Goal: Task Accomplishment & Management: Complete application form

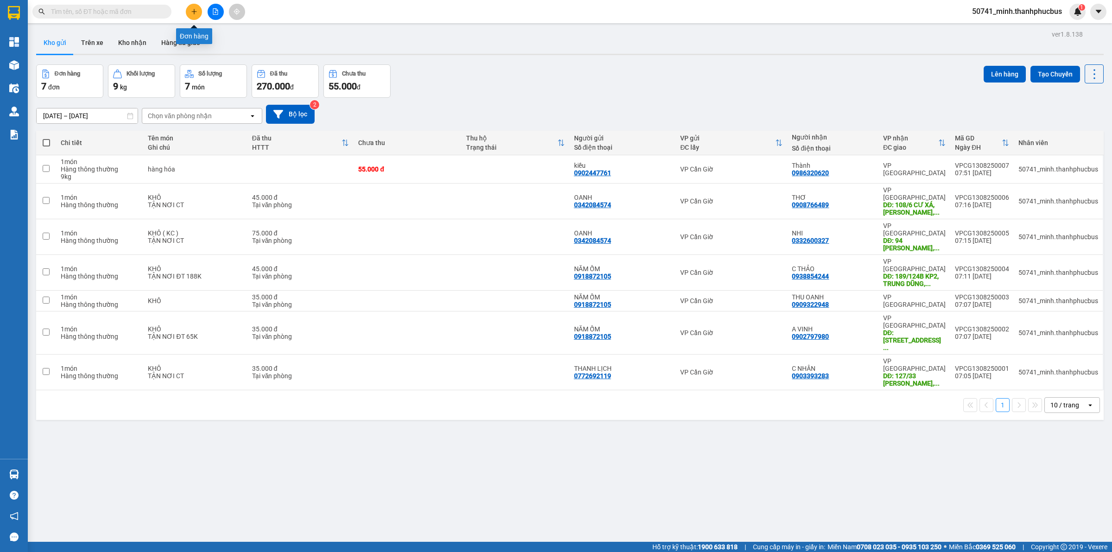
click at [191, 11] on icon "plus" at bounding box center [194, 11] width 6 height 6
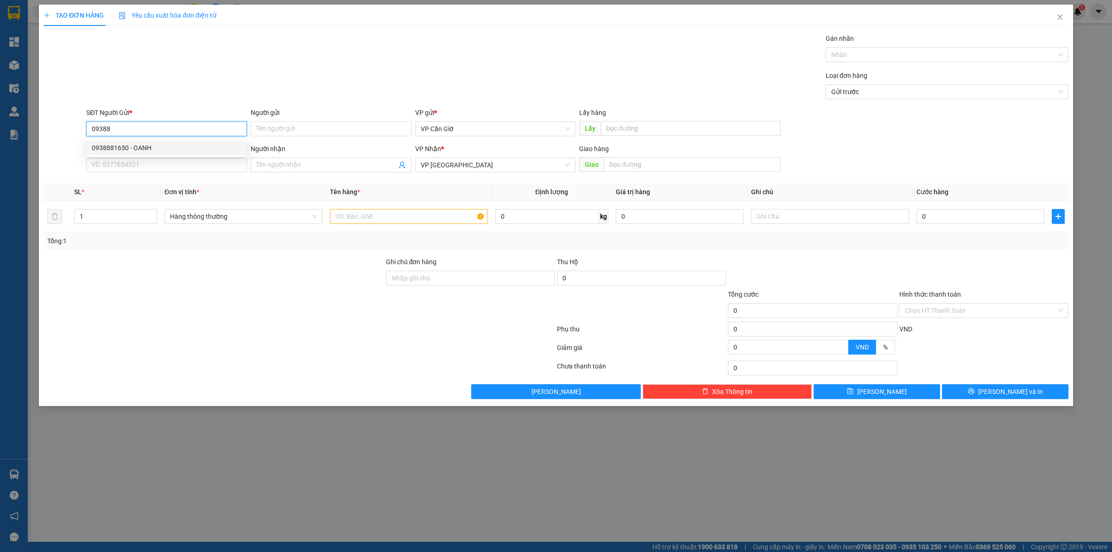
click at [134, 152] on div "0938881650 - OANH" at bounding box center [167, 148] width 150 height 10
type input "0938881650"
type input "OANH"
type input "25.000"
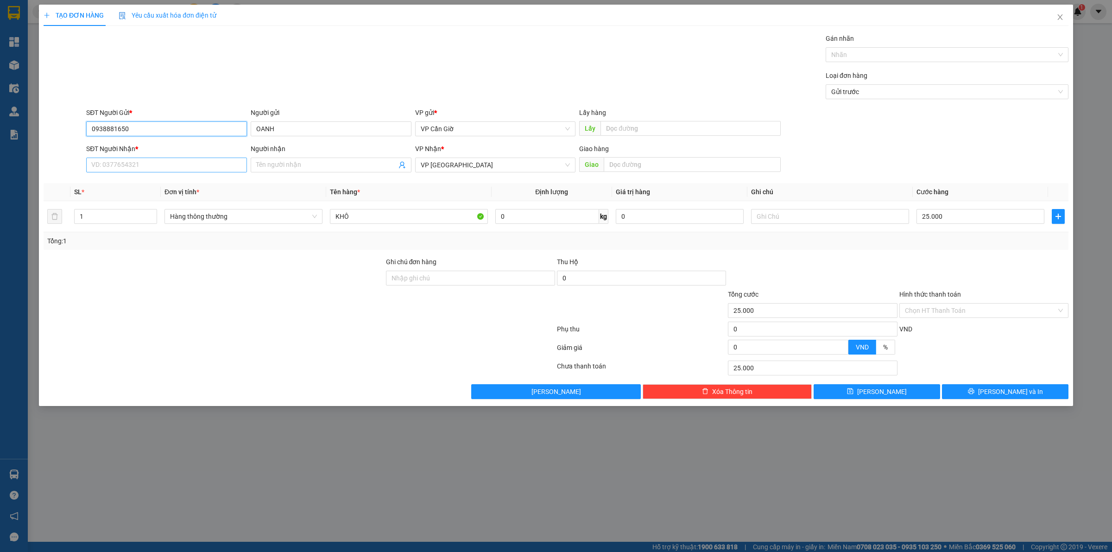
type input "0938881650"
click at [142, 168] on input "SĐT Người Nhận *" at bounding box center [166, 165] width 161 height 15
click at [144, 183] on div "0938881650 - OANH" at bounding box center [167, 184] width 150 height 10
type input "0938881650"
type input "OANH"
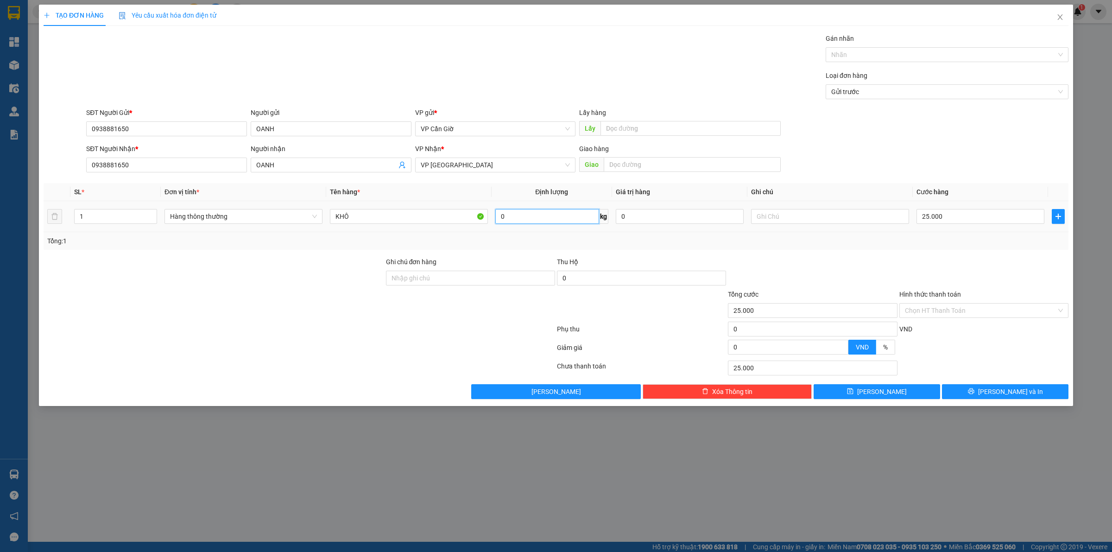
click at [543, 221] on input "0" at bounding box center [547, 216] width 104 height 15
type input "7"
click at [848, 266] on div at bounding box center [812, 273] width 171 height 32
type input "35.000"
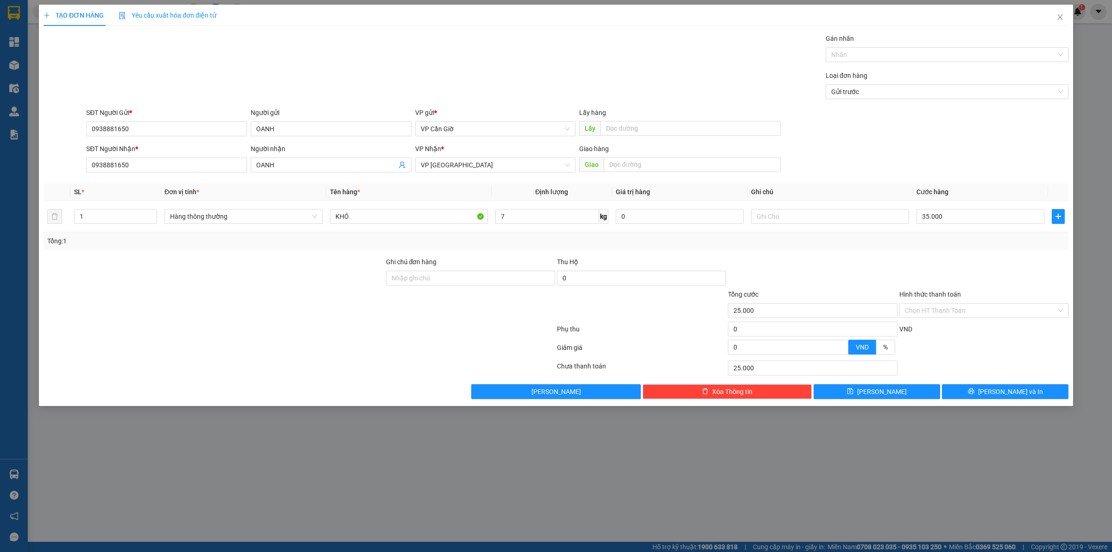
type input "35.000"
click at [951, 303] on div "Hình thức thanh toán" at bounding box center [983, 296] width 169 height 14
click at [949, 314] on input "Hình thức thanh toán" at bounding box center [980, 310] width 151 height 14
click at [941, 328] on div "Tại văn phòng" at bounding box center [984, 330] width 158 height 10
type input "0"
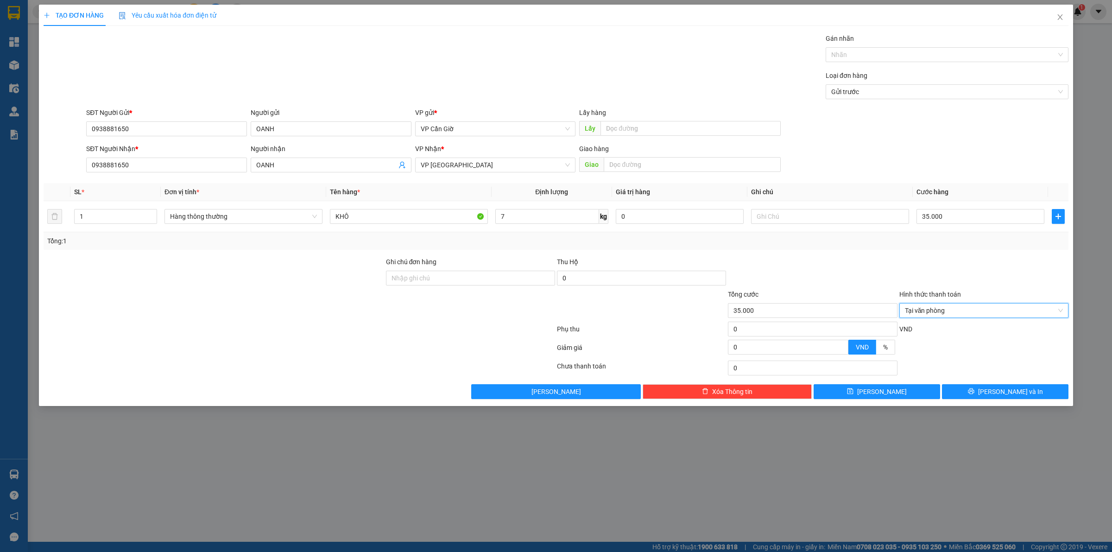
click at [986, 402] on div "TẠO ĐƠN HÀNG Yêu cầu xuất hóa đơn điện tử Transit Pickup Surcharge Ids Transit …" at bounding box center [556, 205] width 1034 height 401
click at [985, 398] on button "[PERSON_NAME] và In" at bounding box center [1005, 391] width 126 height 15
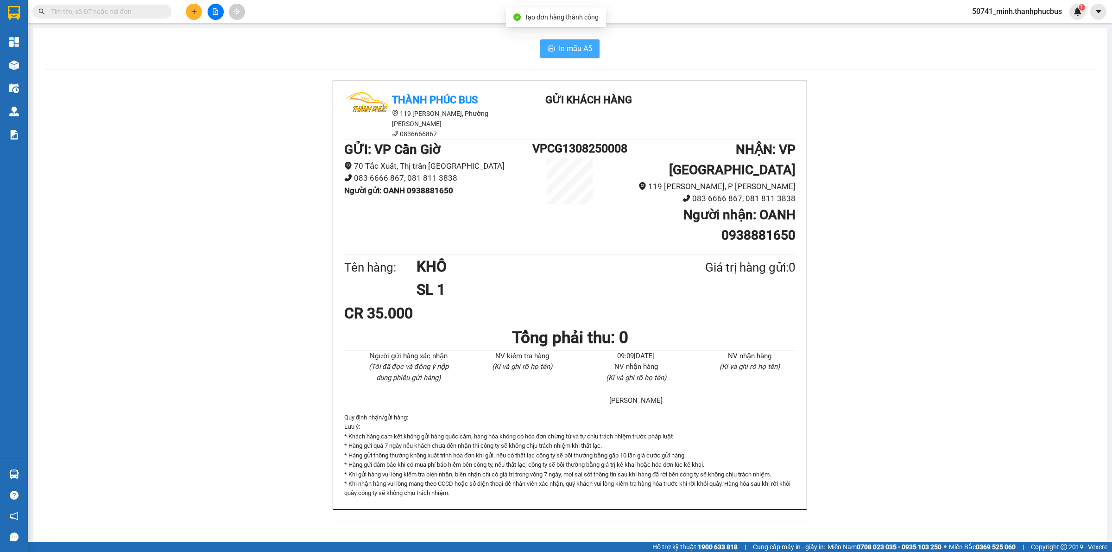
click at [574, 52] on span "In mẫu A5" at bounding box center [575, 49] width 33 height 12
